Goal: Find specific page/section: Find specific page/section

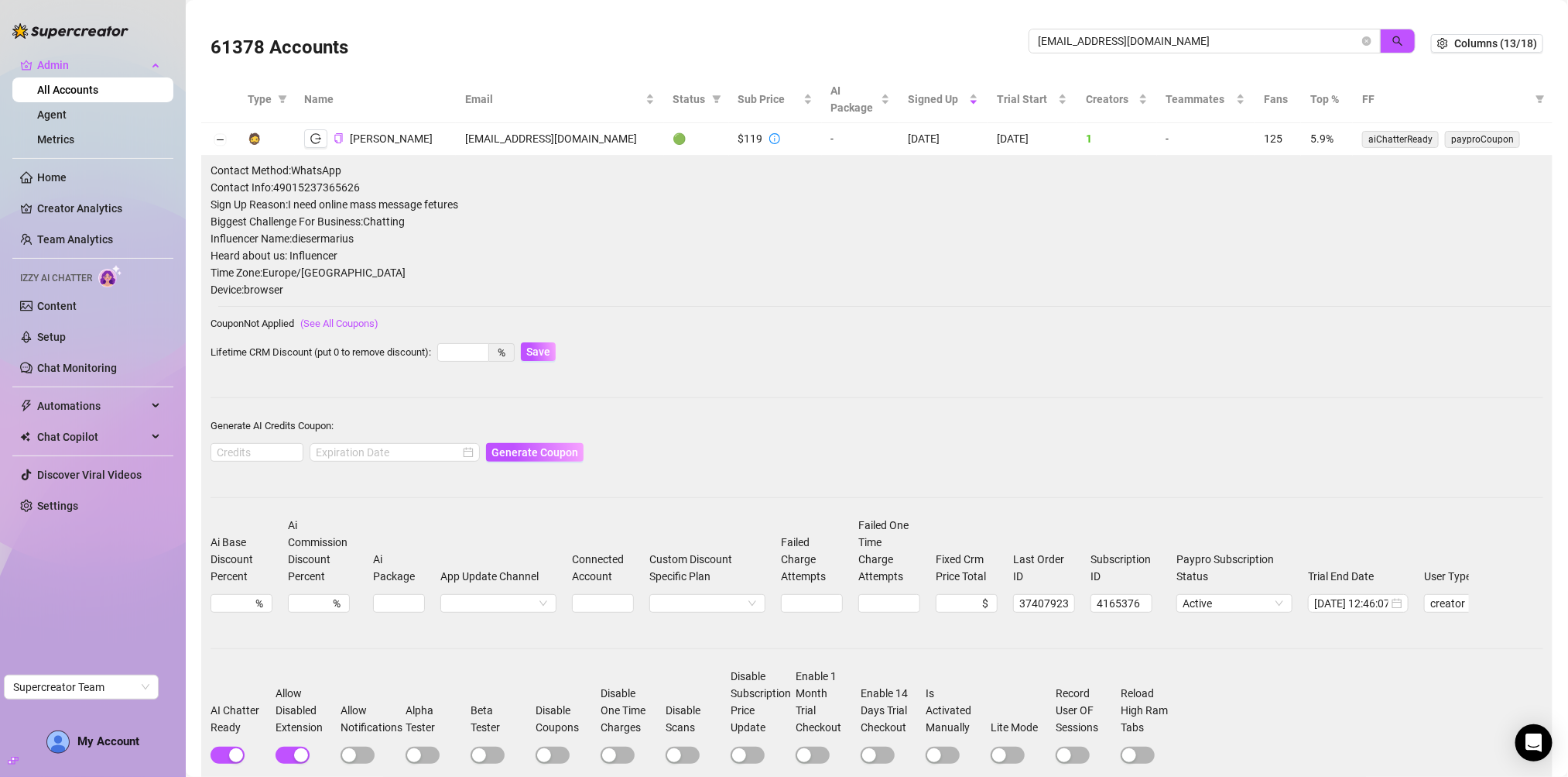
click at [1073, 48] on input "[EMAIL_ADDRESS][DOMAIN_NAME]" at bounding box center [1199, 41] width 322 height 17
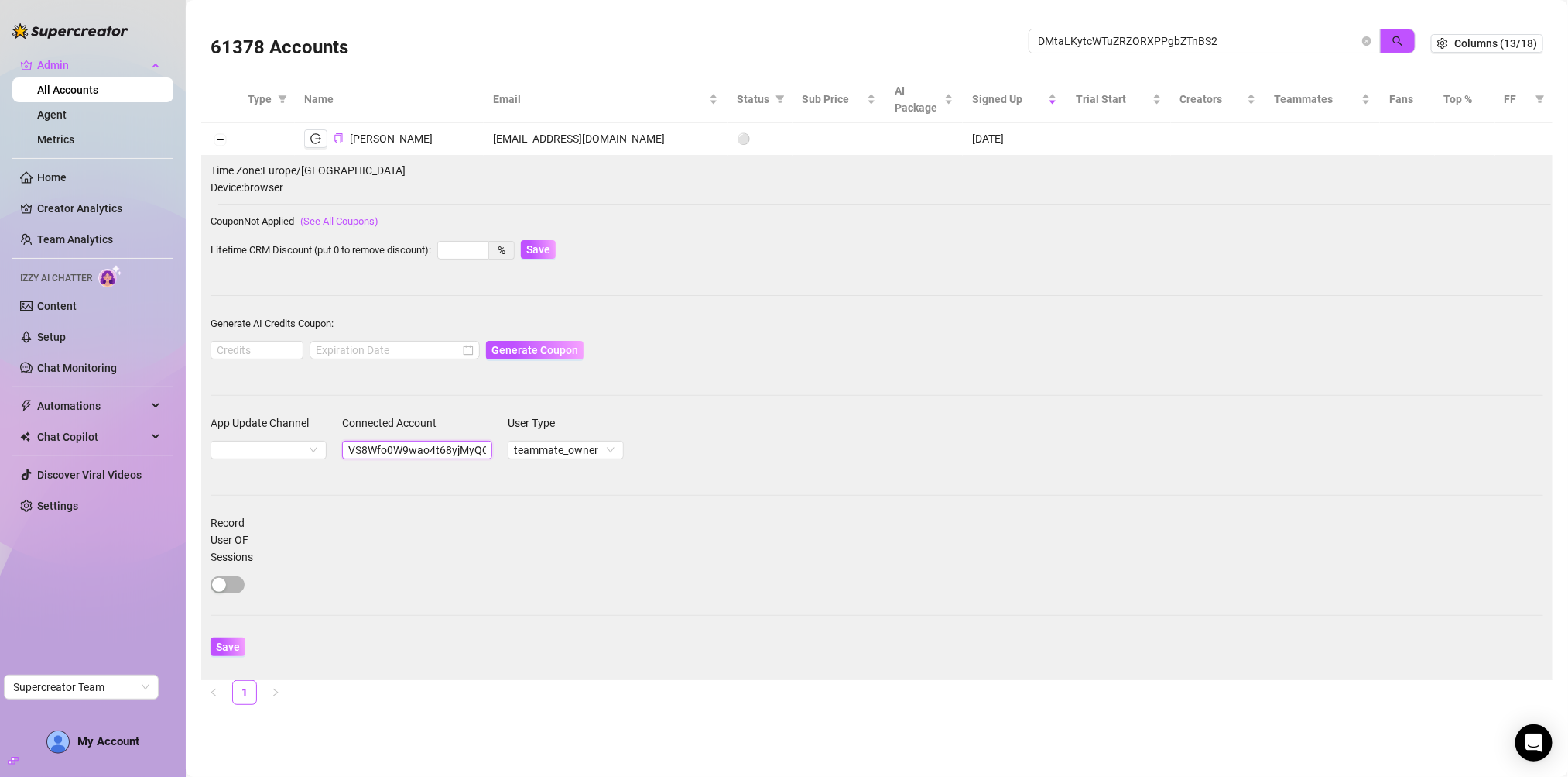
click at [380, 451] on input "VS8Wfo0W9wao4t68yjMyQQ85SXp2" at bounding box center [417, 449] width 150 height 19
click at [1177, 36] on input "DMtaLKytcWTuZRZORXPPgbZTnBS2" at bounding box center [1199, 41] width 322 height 17
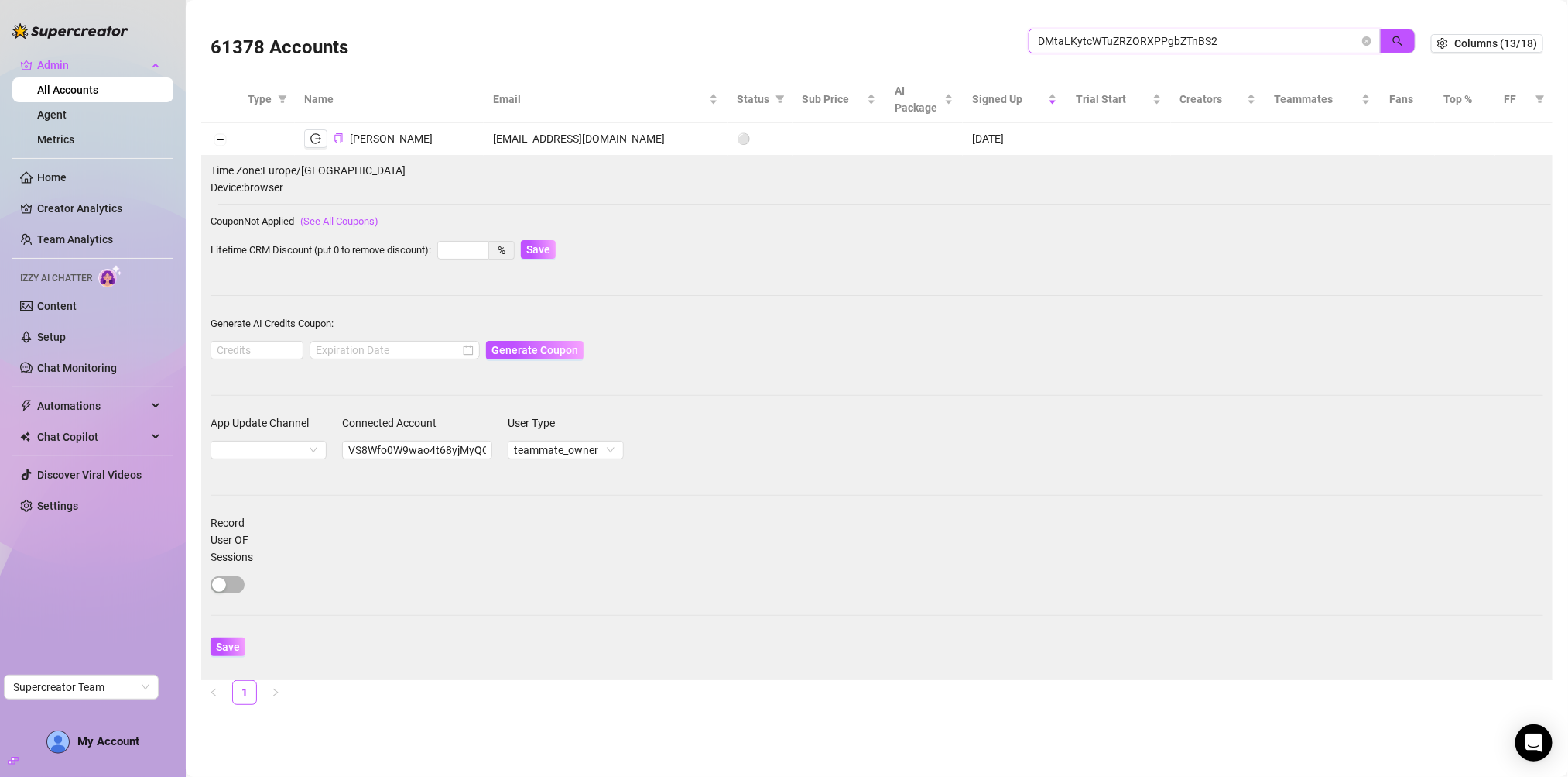
click at [1177, 36] on input "DMtaLKytcWTuZRZORXPPgbZTnBS2" at bounding box center [1199, 41] width 322 height 17
paste input "VS8Wfo0W9wao4t68yjMyQQ85SXp"
type input "VS8Wfo0W9wao4t68yjMyQQ85SXp2"
